Goal: Find specific page/section: Find specific page/section

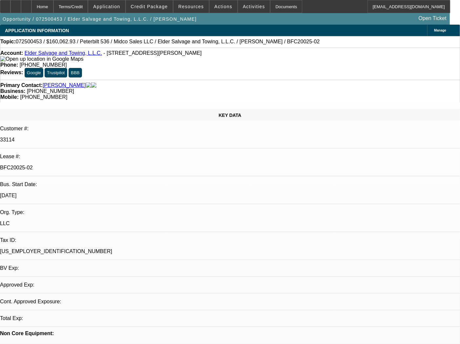
select select "0"
select select "3"
select select "0"
select select "6"
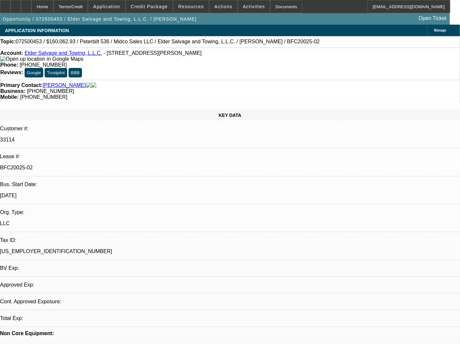
select select "0"
select select "3"
select select "0"
select select "6"
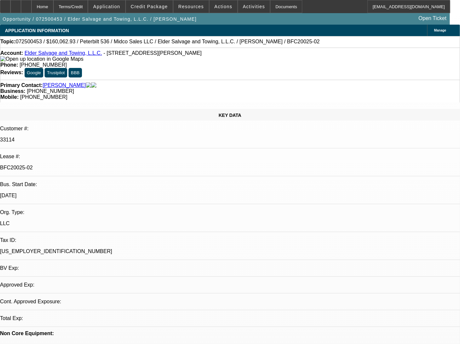
select select "0"
select select "3"
select select "0"
select select "6"
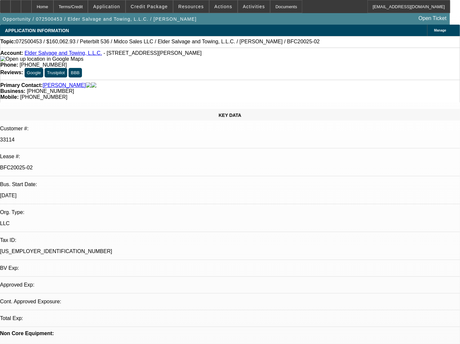
select select "0"
select select "3"
select select "0"
select select "6"
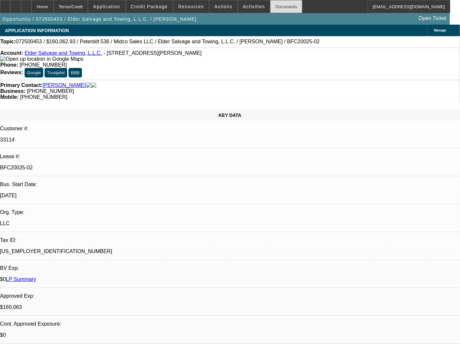
click at [278, 7] on div "Documents" at bounding box center [286, 6] width 32 height 13
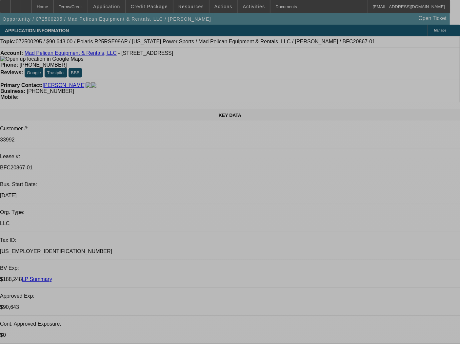
select select "0"
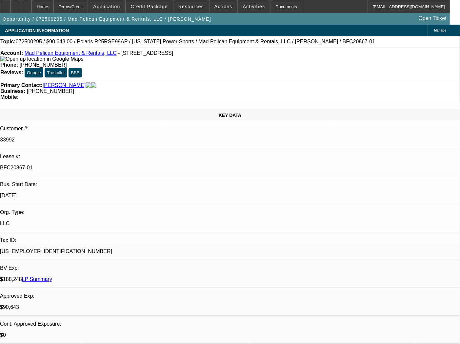
select select "0"
select select "6"
select select "0"
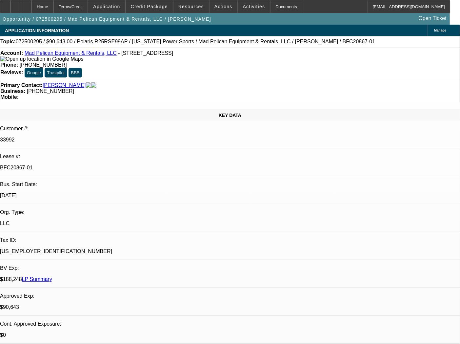
select select "0"
select select "6"
select select "0"
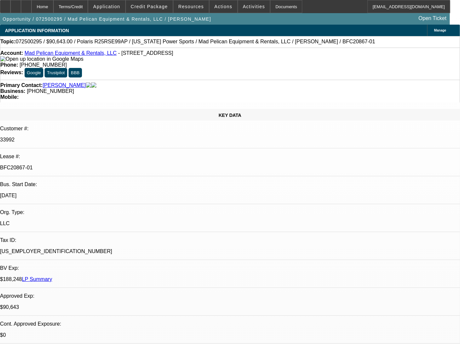
select select "6"
select select "0"
select select "6"
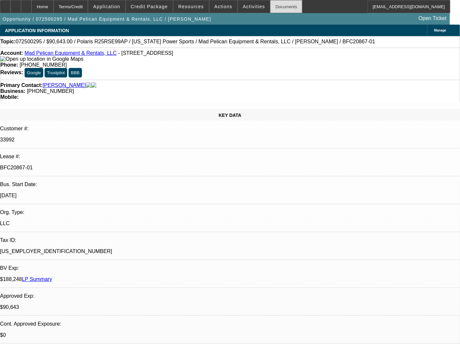
click at [283, 7] on div "Documents" at bounding box center [286, 6] width 32 height 13
click at [274, 10] on div "Documents" at bounding box center [286, 6] width 32 height 13
